Goal: Information Seeking & Learning: Learn about a topic

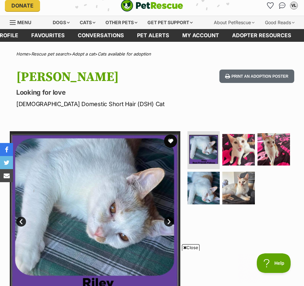
scroll to position [81, 0]
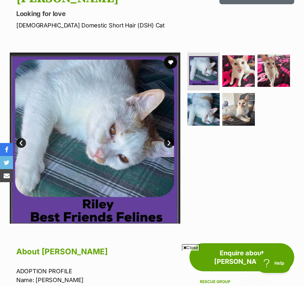
click at [170, 142] on link "Next" at bounding box center [169, 143] width 10 height 10
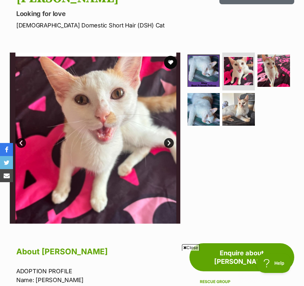
click at [170, 142] on link "Next" at bounding box center [169, 143] width 10 height 10
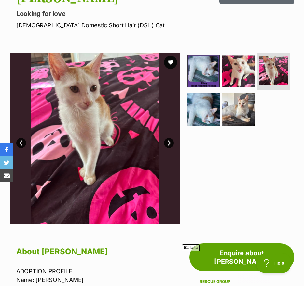
click at [170, 142] on link "Next" at bounding box center [169, 143] width 10 height 10
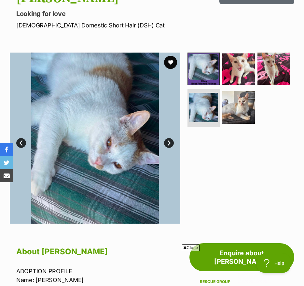
click at [170, 142] on link "Next" at bounding box center [169, 143] width 10 height 10
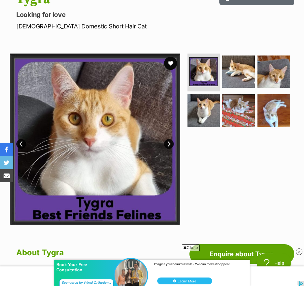
scroll to position [82, 0]
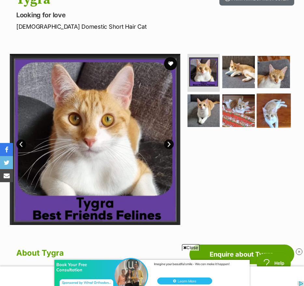
click at [274, 108] on img at bounding box center [274, 111] width 34 height 34
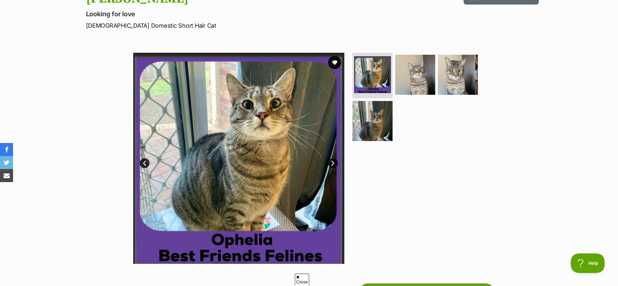
click at [304, 162] on link "Next" at bounding box center [333, 163] width 10 height 10
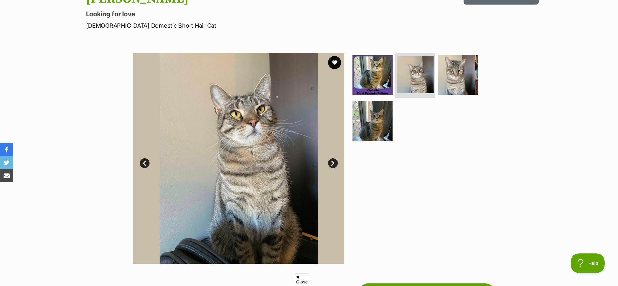
click at [304, 162] on link "Next" at bounding box center [333, 163] width 10 height 10
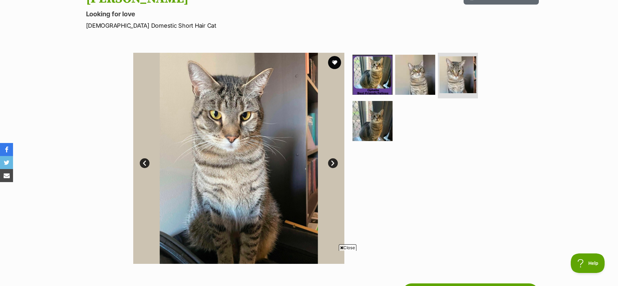
click at [304, 162] on link "Next" at bounding box center [333, 163] width 10 height 10
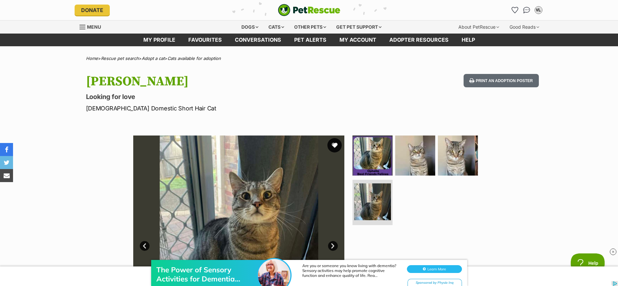
click at [304, 149] on button "favourite" at bounding box center [335, 145] width 14 height 14
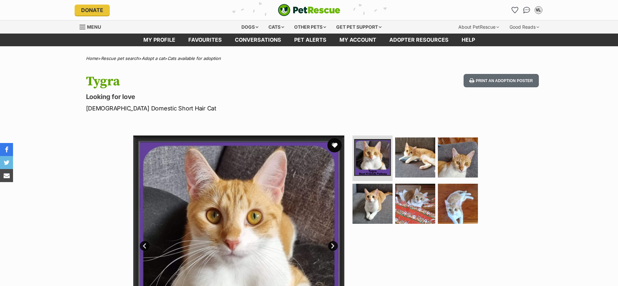
click at [330, 149] on button "favourite" at bounding box center [335, 145] width 14 height 14
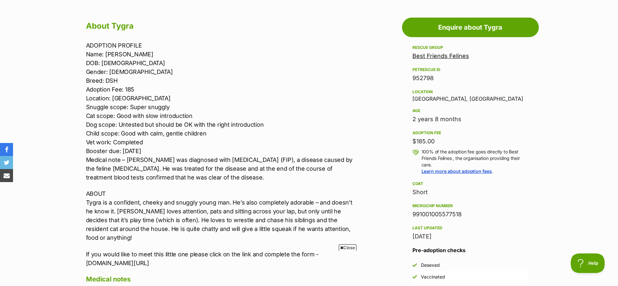
scroll to position [348, 0]
